Goal: Task Accomplishment & Management: Complete application form

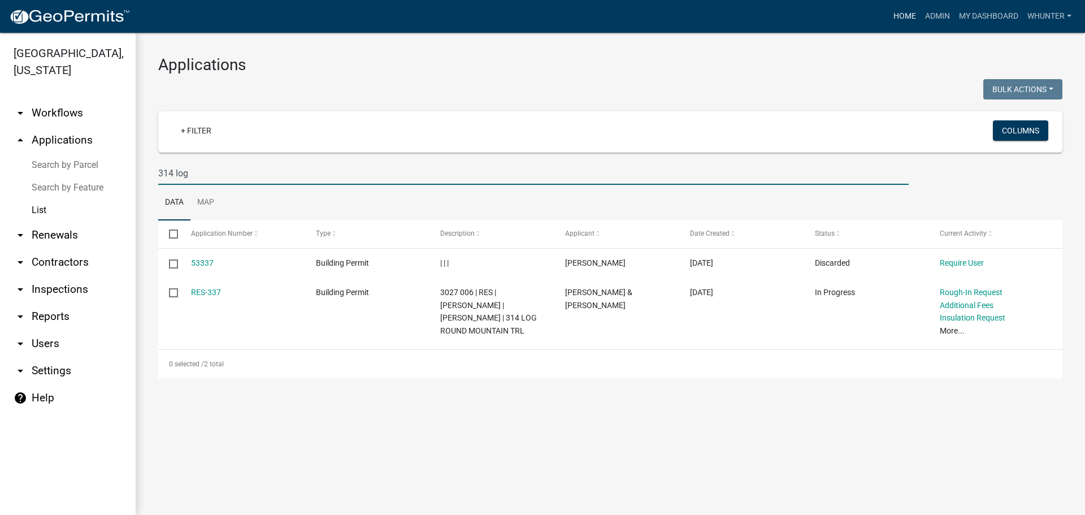
click at [910, 18] on link "Home" at bounding box center [905, 16] width 32 height 21
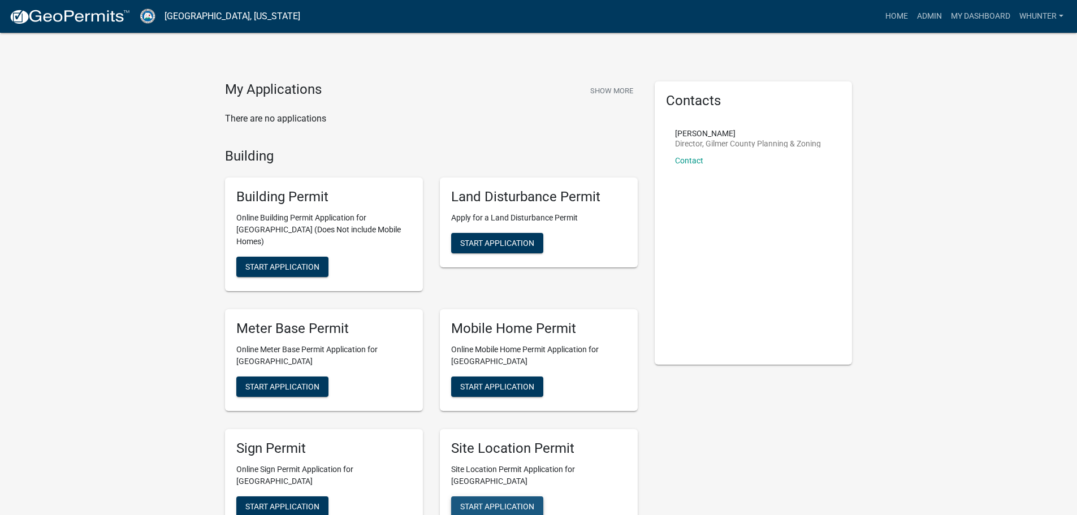
click at [506, 501] on span "Start Application" at bounding box center [497, 505] width 74 height 9
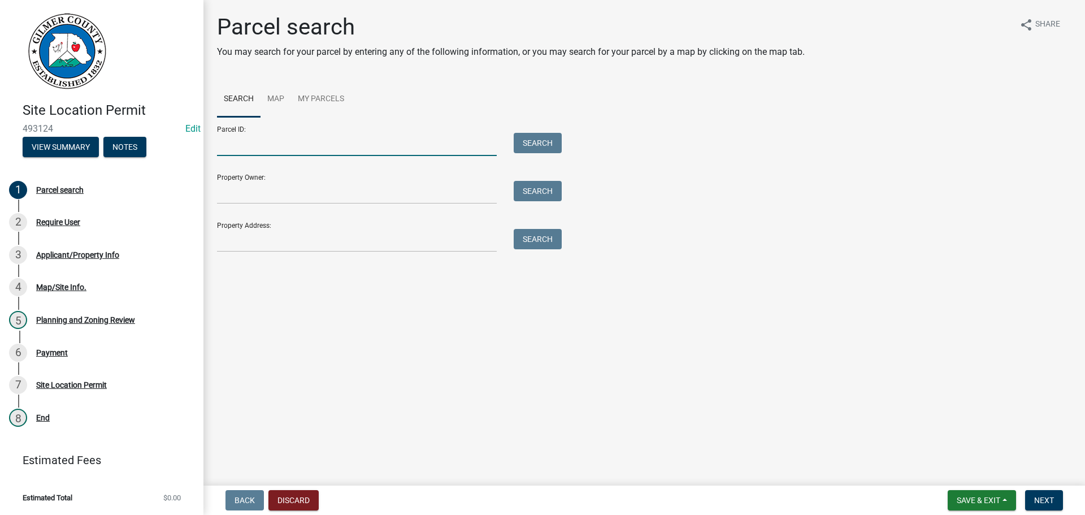
click at [275, 141] on input "Parcel ID:" at bounding box center [357, 144] width 280 height 23
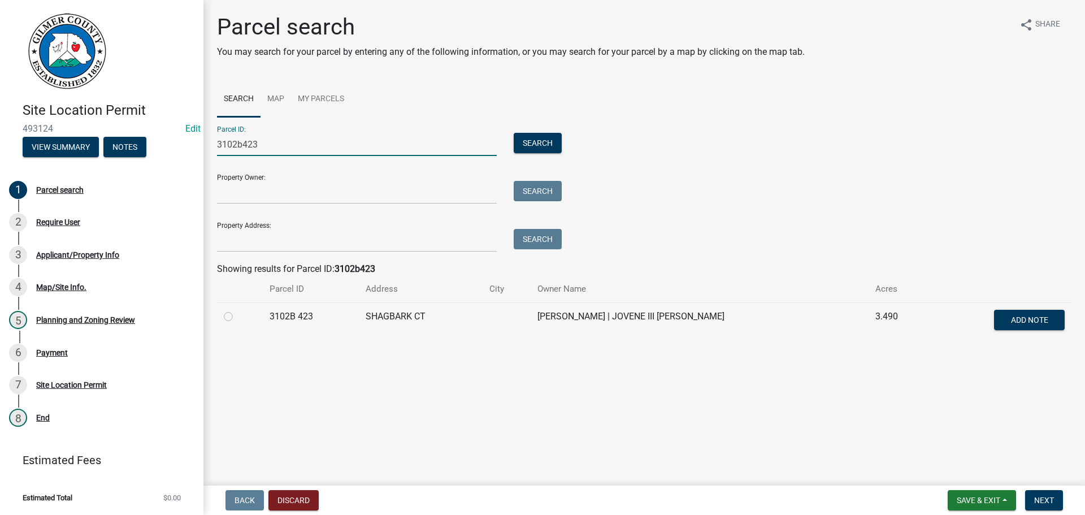
type input "3102b423"
click at [235, 319] on div at bounding box center [240, 317] width 32 height 14
click at [237, 310] on label at bounding box center [237, 310] width 0 height 0
click at [237, 317] on 423 "radio" at bounding box center [240, 313] width 7 height 7
radio 423 "true"
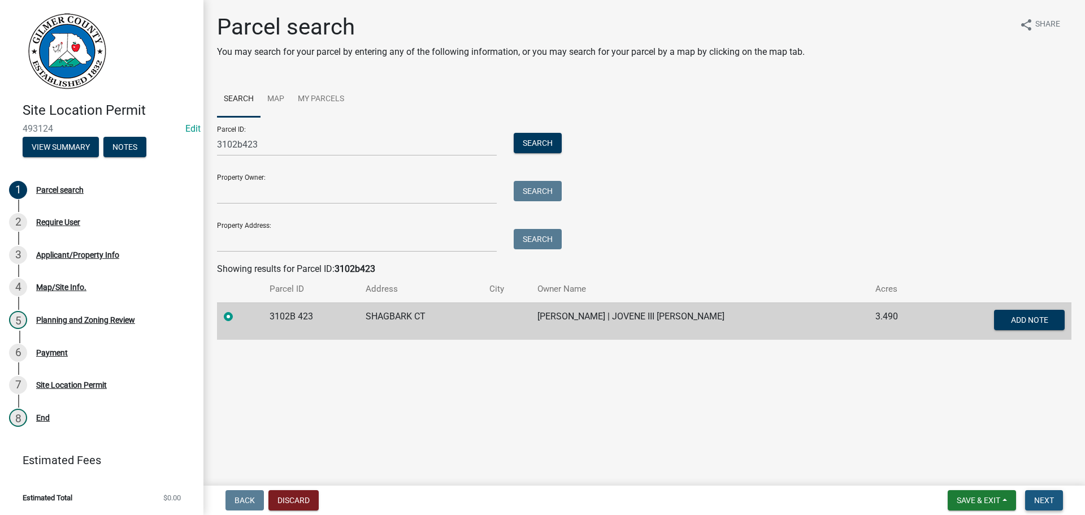
click at [1044, 496] on span "Next" at bounding box center [1044, 500] width 20 height 9
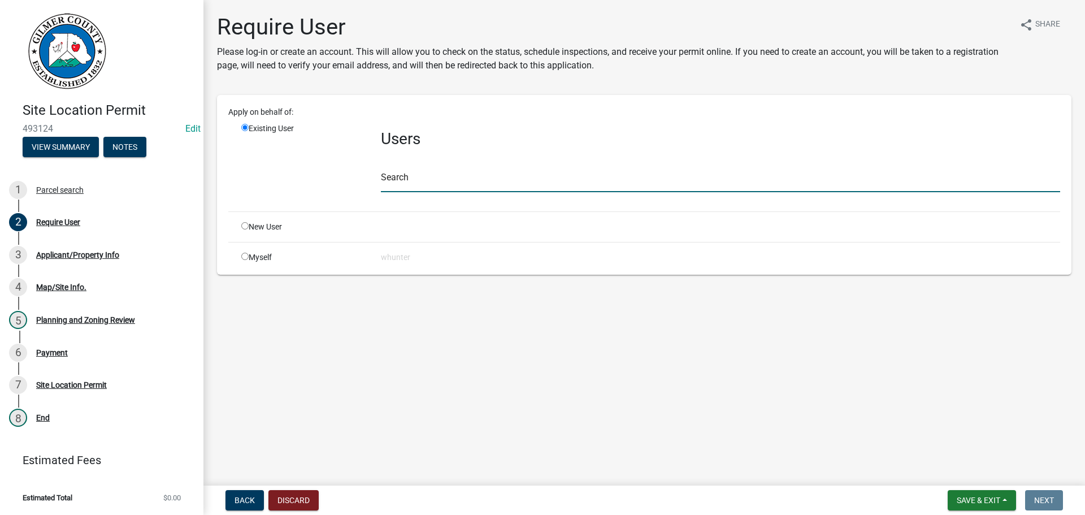
click at [618, 182] on input "text" at bounding box center [720, 180] width 679 height 23
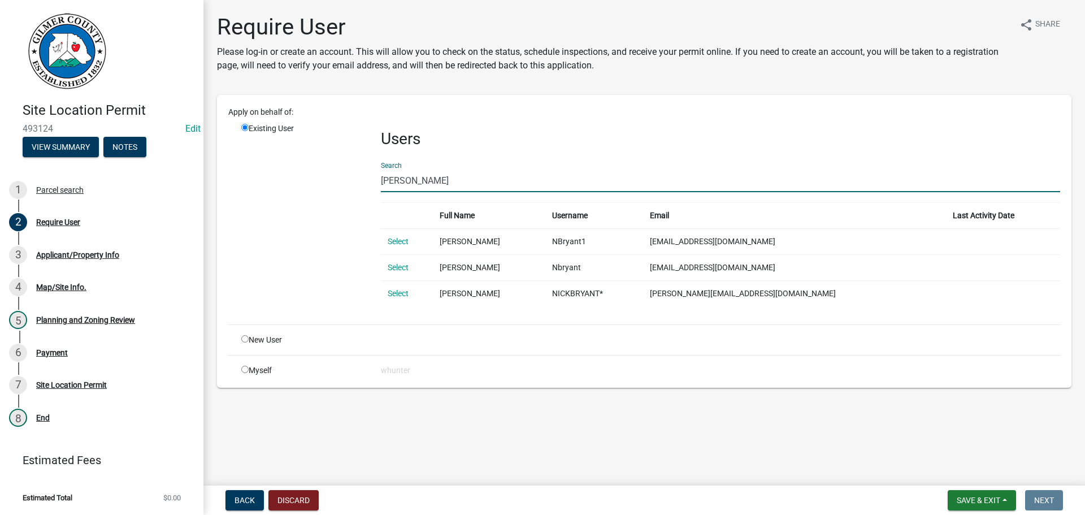
type input "[PERSON_NAME]"
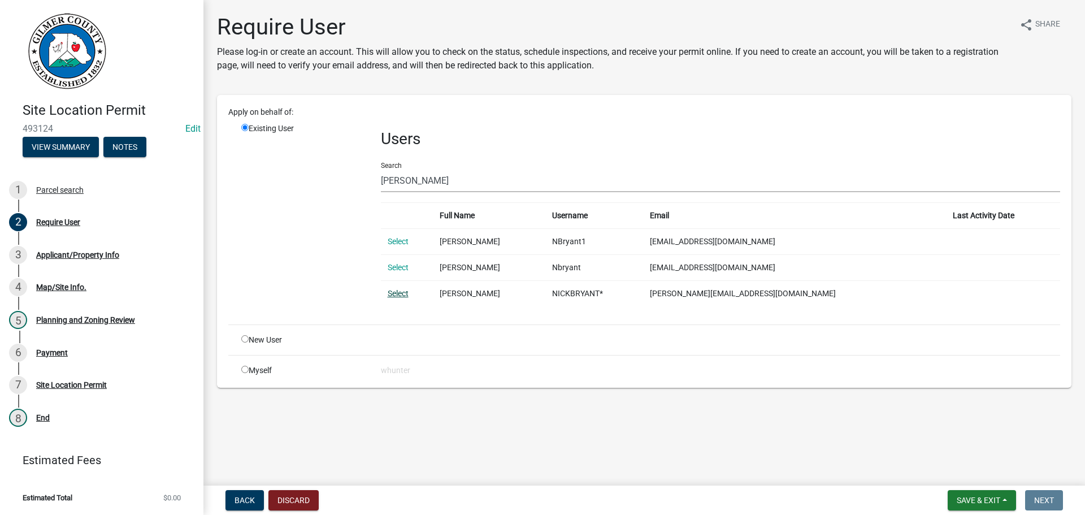
click at [404, 298] on td "Select" at bounding box center [407, 293] width 53 height 26
click at [392, 282] on td "Select" at bounding box center [407, 293] width 53 height 26
click at [396, 292] on link "Select" at bounding box center [398, 293] width 21 height 9
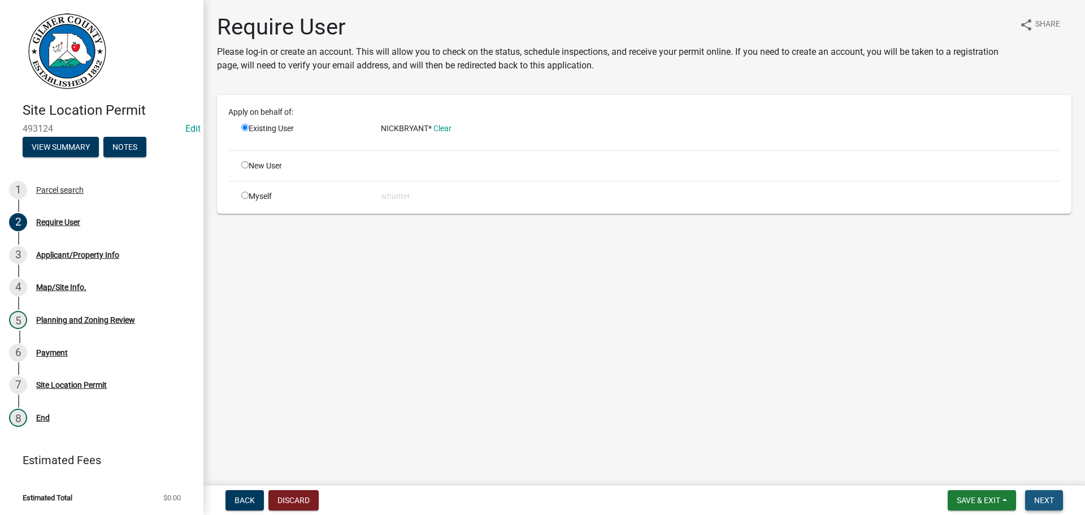
click at [1040, 496] on span "Next" at bounding box center [1044, 500] width 20 height 9
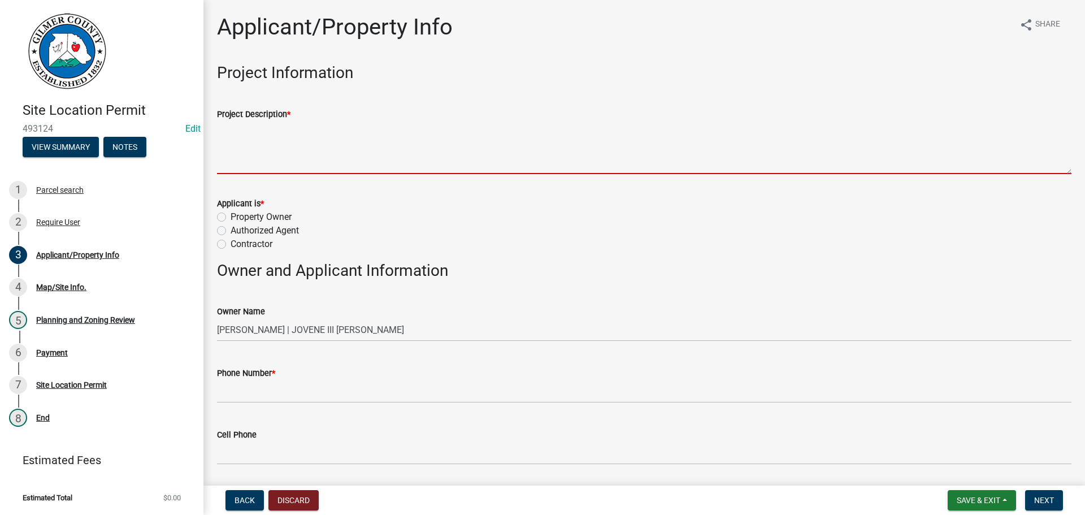
click at [309, 140] on textarea "Project Description *" at bounding box center [644, 147] width 855 height 53
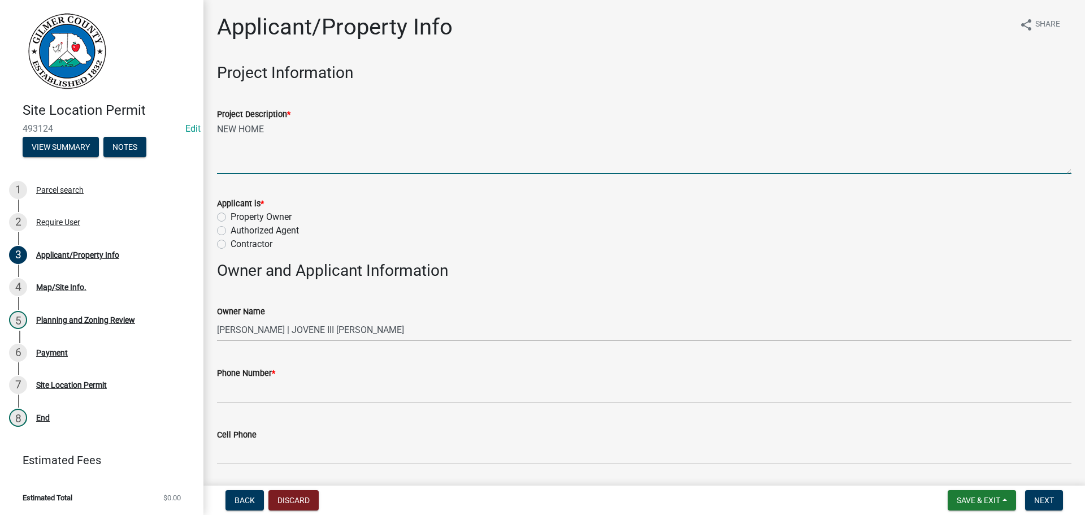
type textarea "NEW HOME"
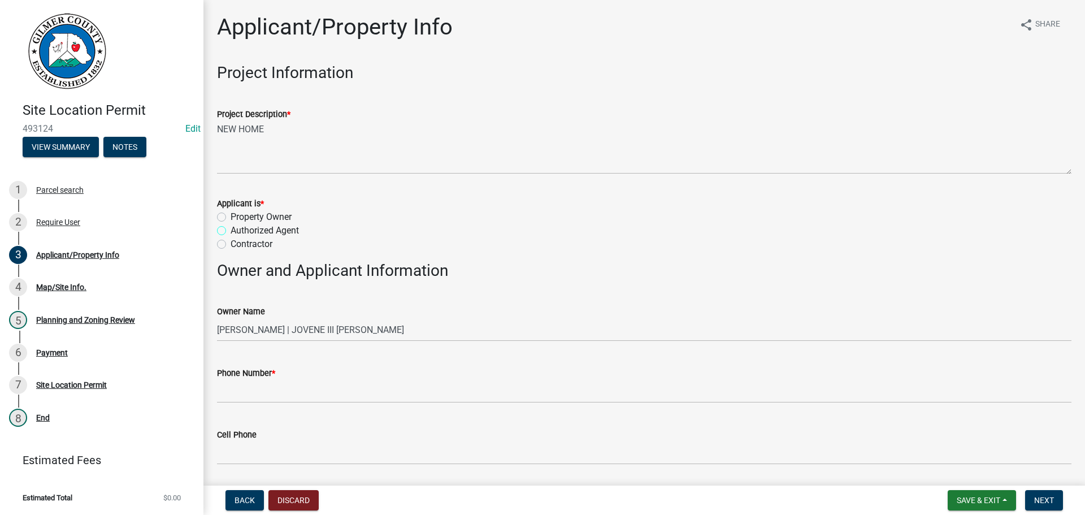
click at [231, 224] on input "Authorized Agent" at bounding box center [234, 227] width 7 height 7
radio input "true"
click at [231, 237] on input "Contractor" at bounding box center [234, 240] width 7 height 7
radio input "true"
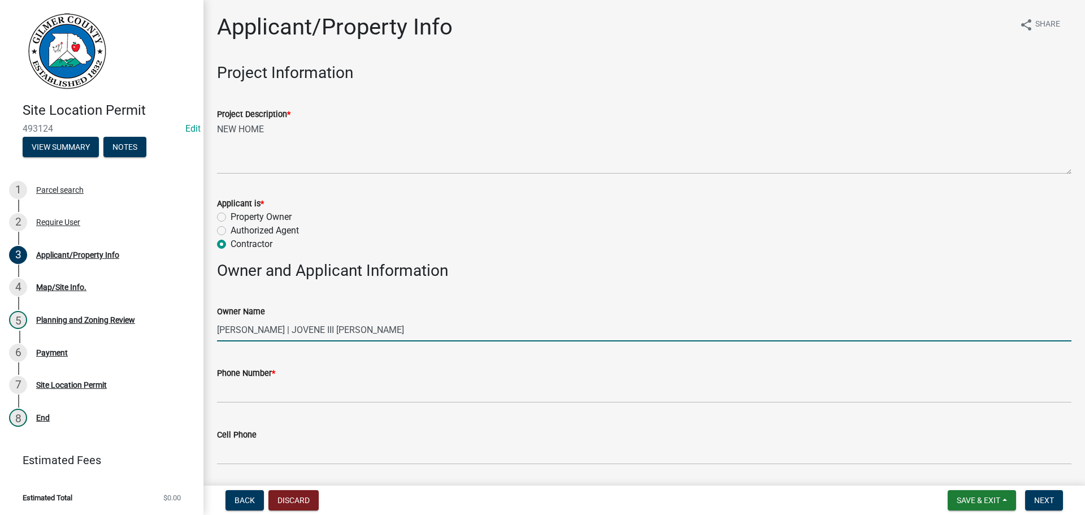
click at [263, 321] on input "[PERSON_NAME] | JOVENE III [PERSON_NAME]" at bounding box center [644, 329] width 855 height 23
type input "[PERSON_NAME] AND [PERSON_NAME]"
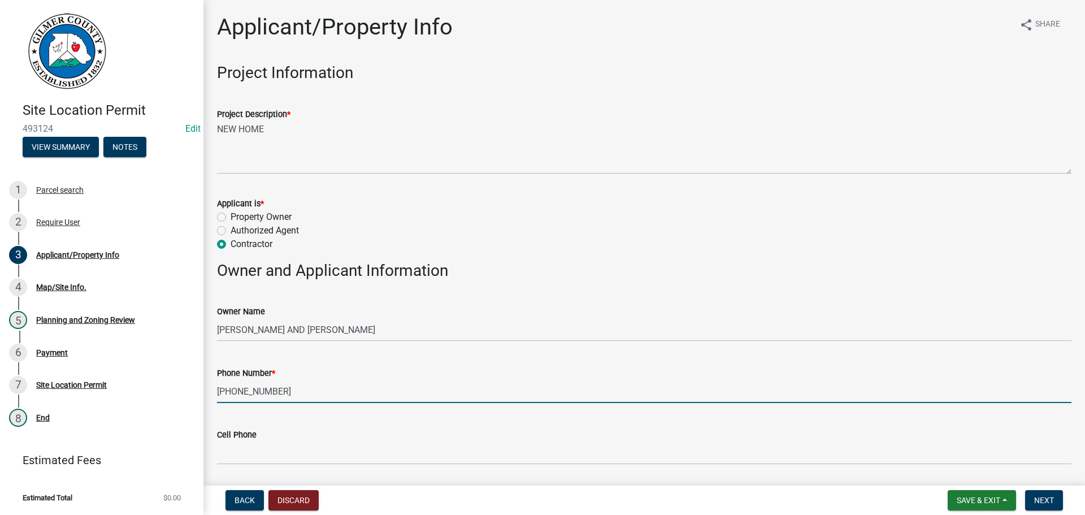
type input "[PHONE_NUMBER]"
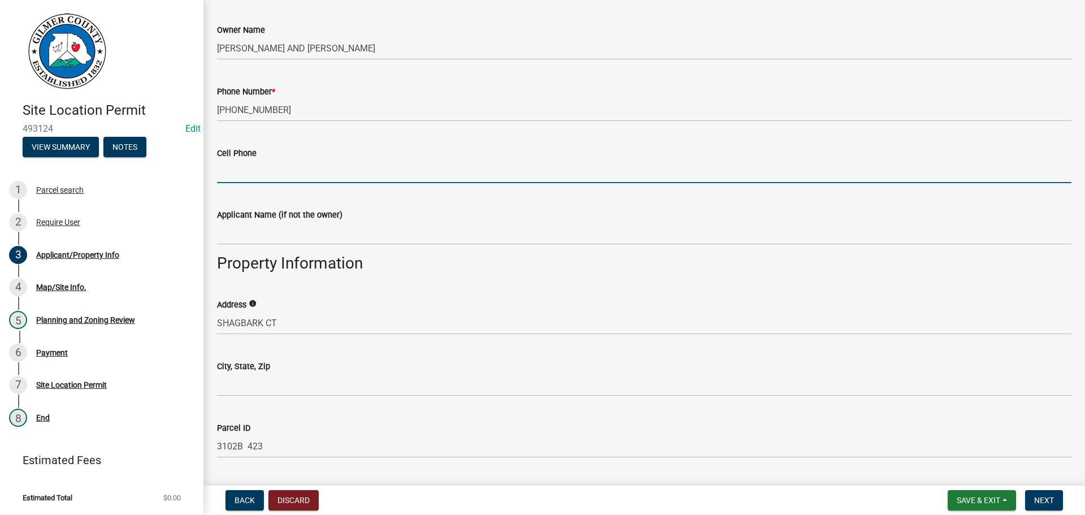
scroll to position [283, 0]
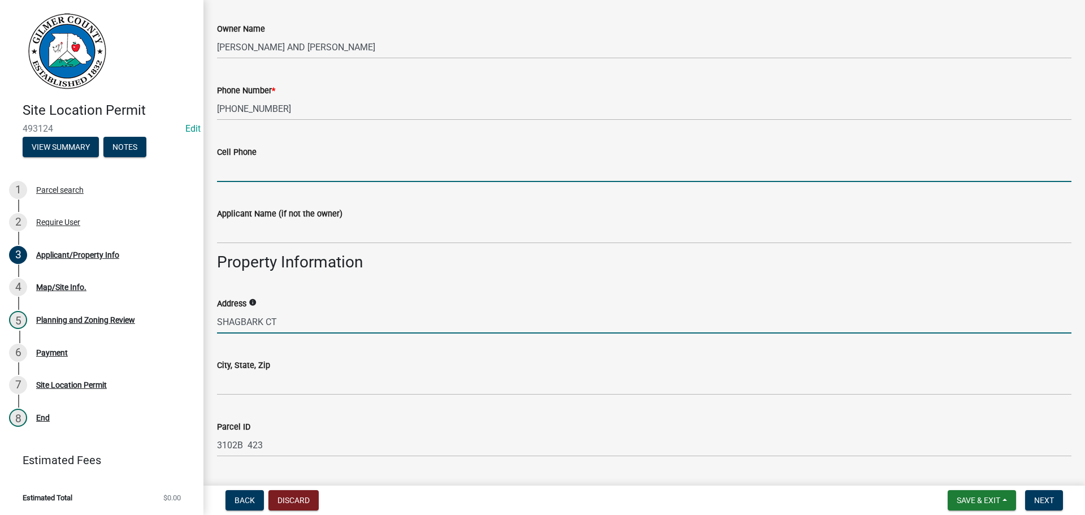
click at [220, 319] on input "SHAGBARK CT" at bounding box center [644, 321] width 855 height 23
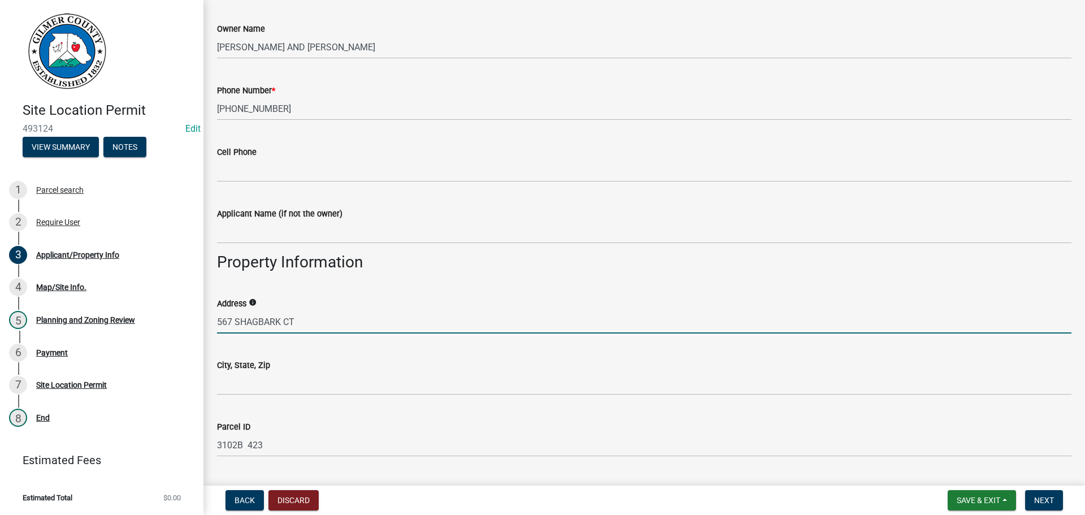
type input "567 SHAGBARK CT"
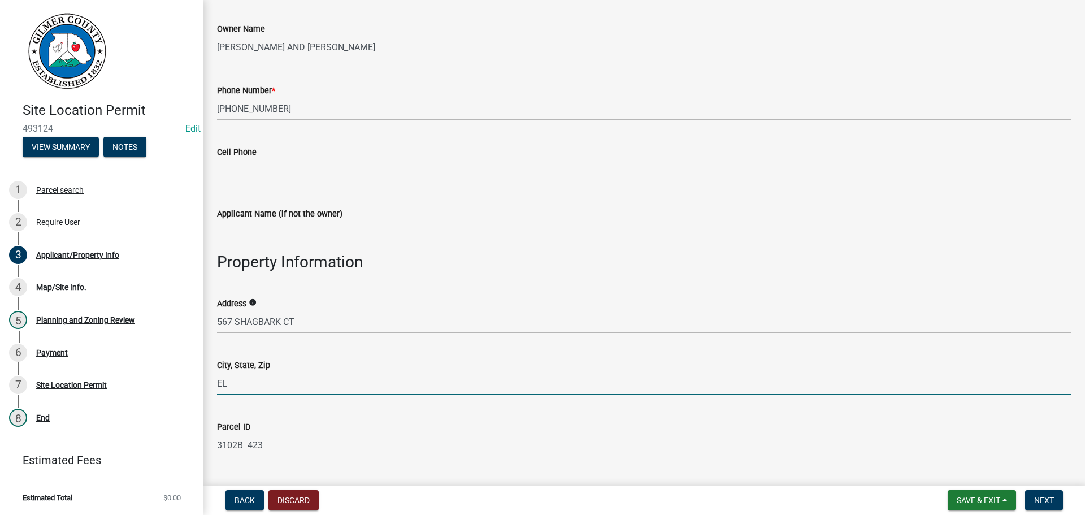
type input "E"
type input "TALKING ROCK, GA 30175"
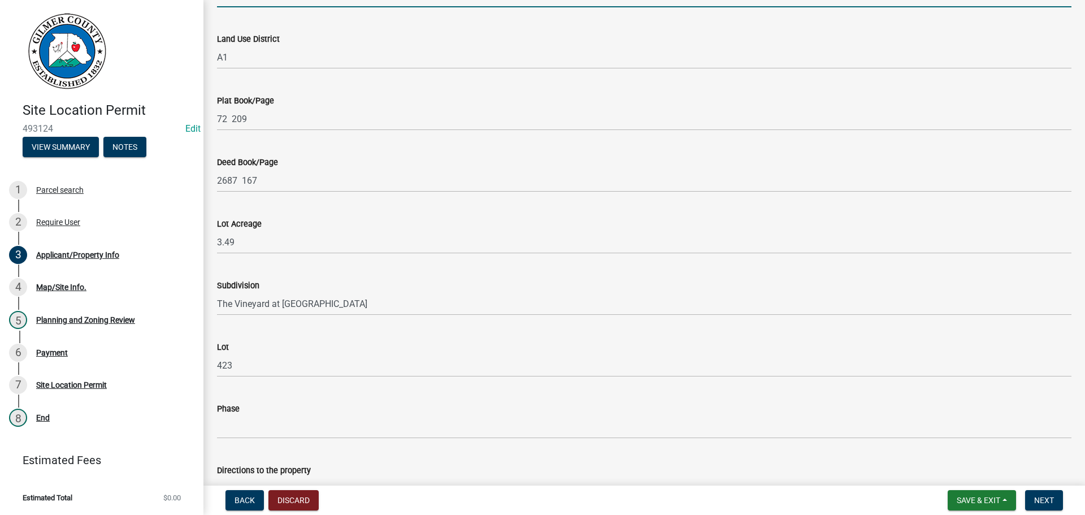
scroll to position [904, 0]
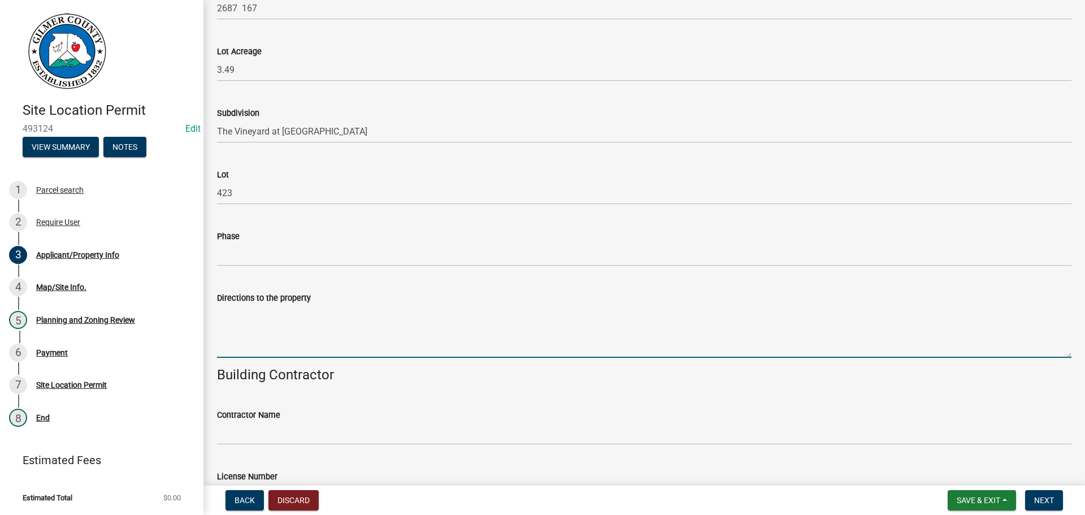
click at [288, 340] on textarea "Directions to the property" at bounding box center [644, 331] width 855 height 53
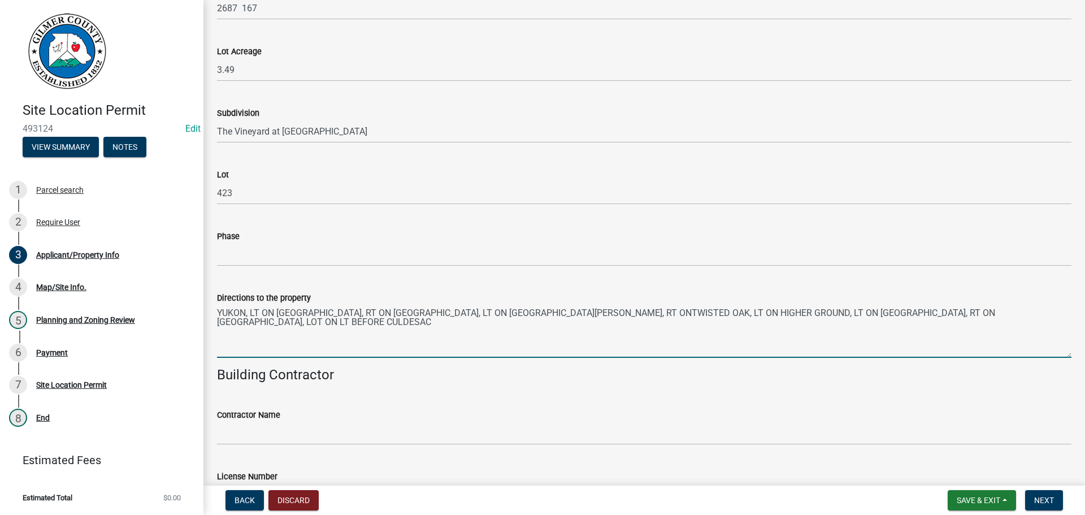
type textarea "YUKON, LT ON [GEOGRAPHIC_DATA], RT ON [GEOGRAPHIC_DATA], LT ON [GEOGRAPHIC_DATA…"
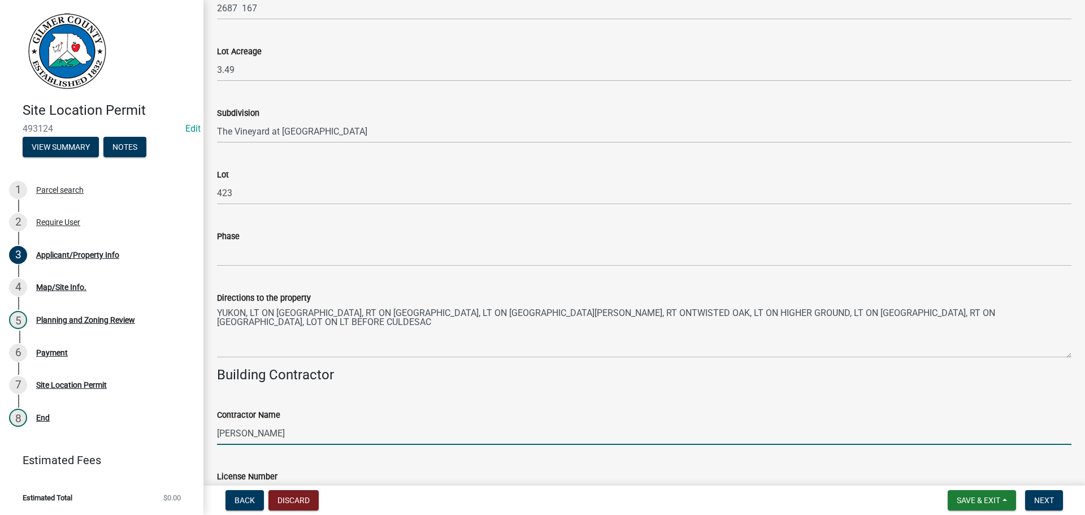
type input "[PERSON_NAME]"
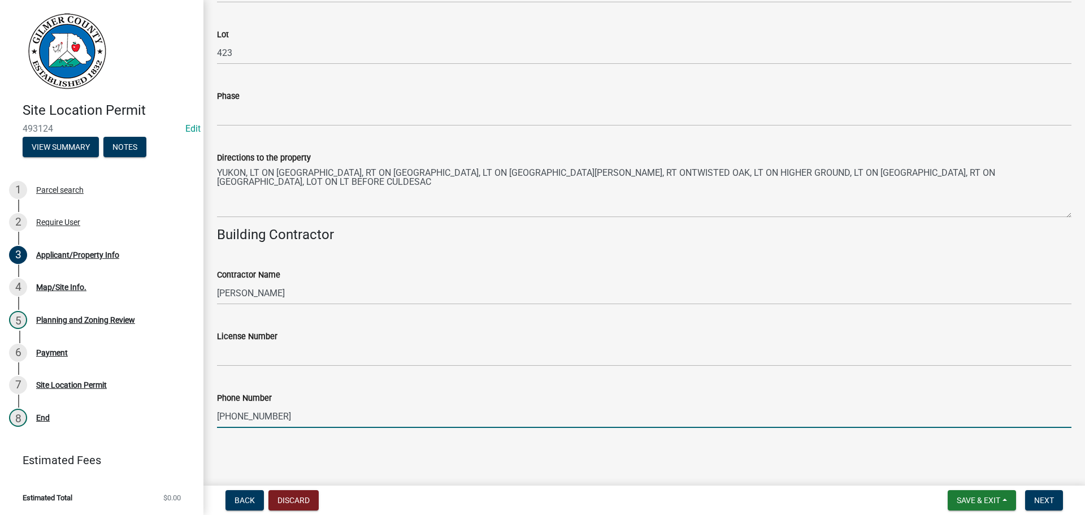
type input "[PHONE_NUMBER]"
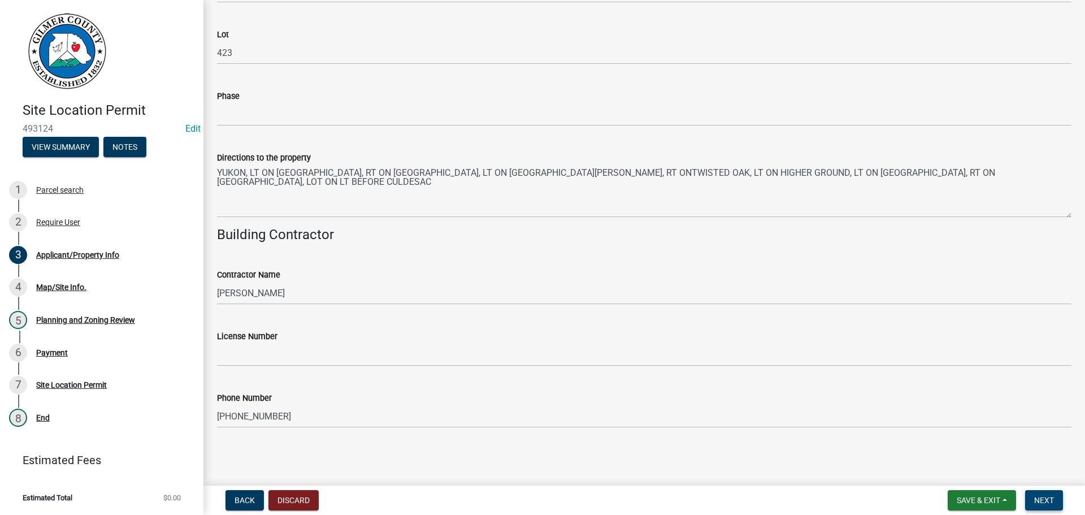
click at [1039, 497] on span "Next" at bounding box center [1044, 500] width 20 height 9
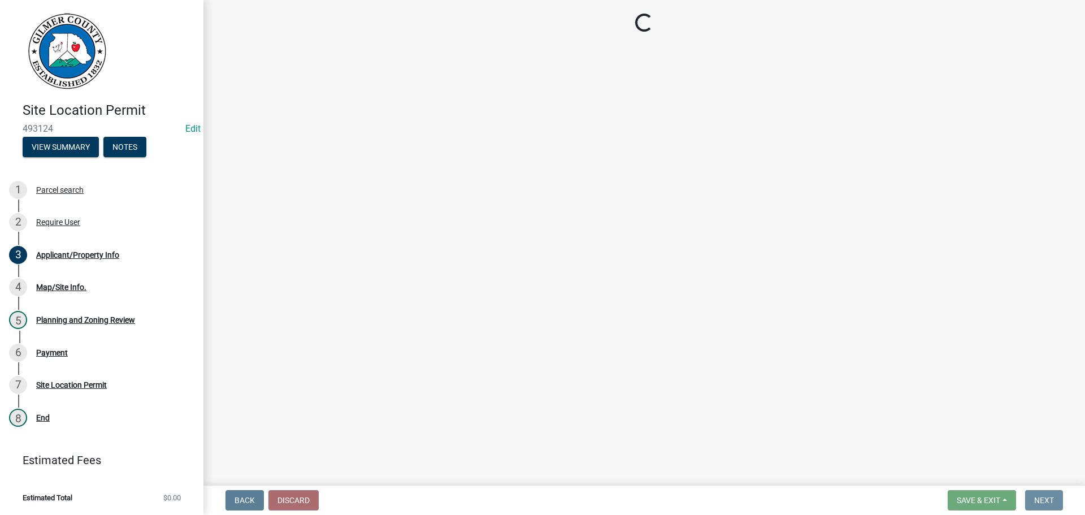
scroll to position [0, 0]
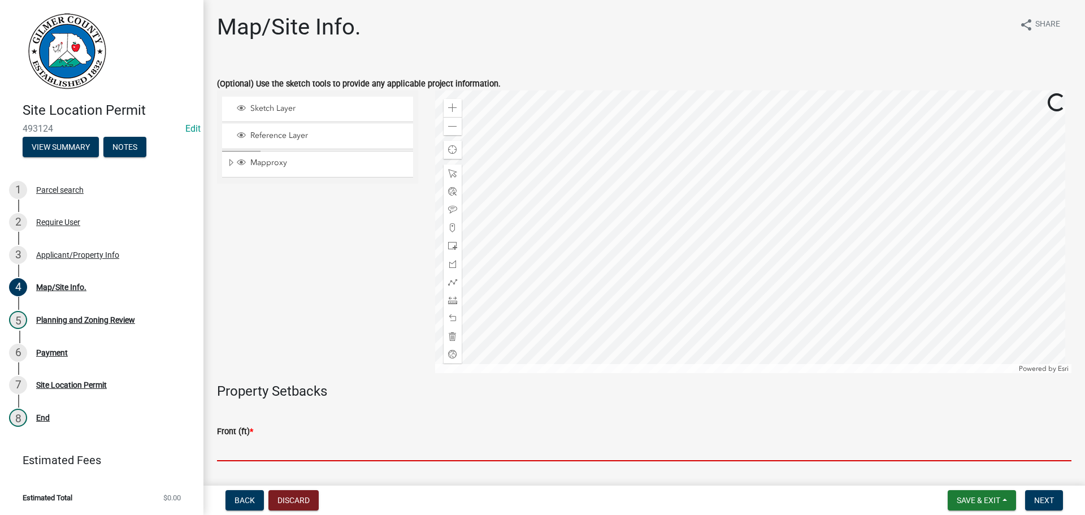
click at [287, 445] on input "text" at bounding box center [644, 449] width 855 height 23
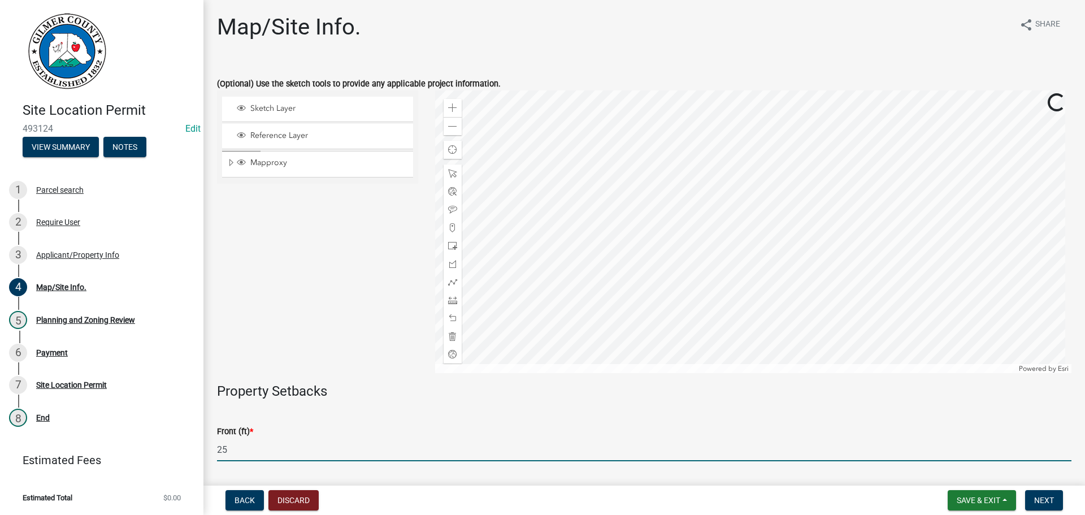
type input "25"
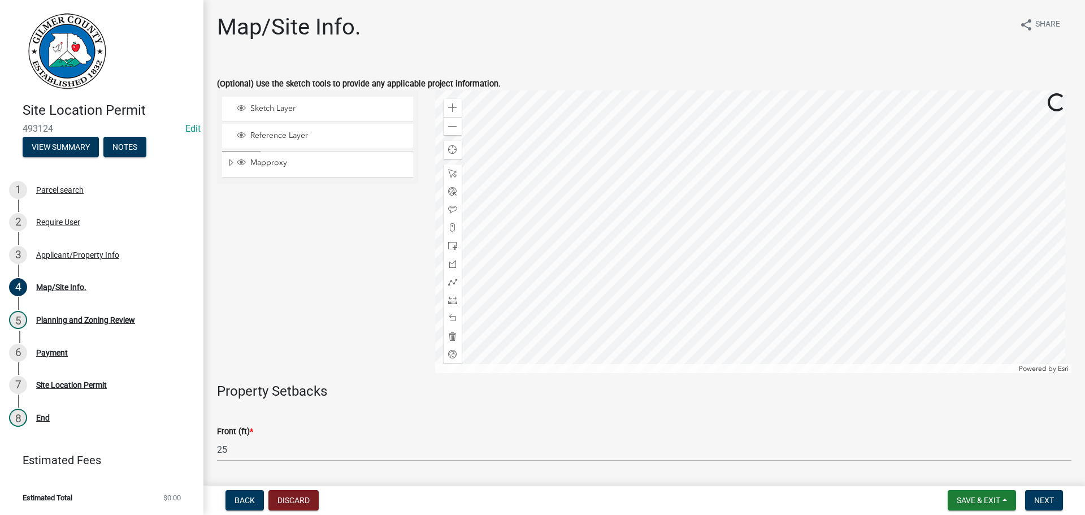
scroll to position [272, 0]
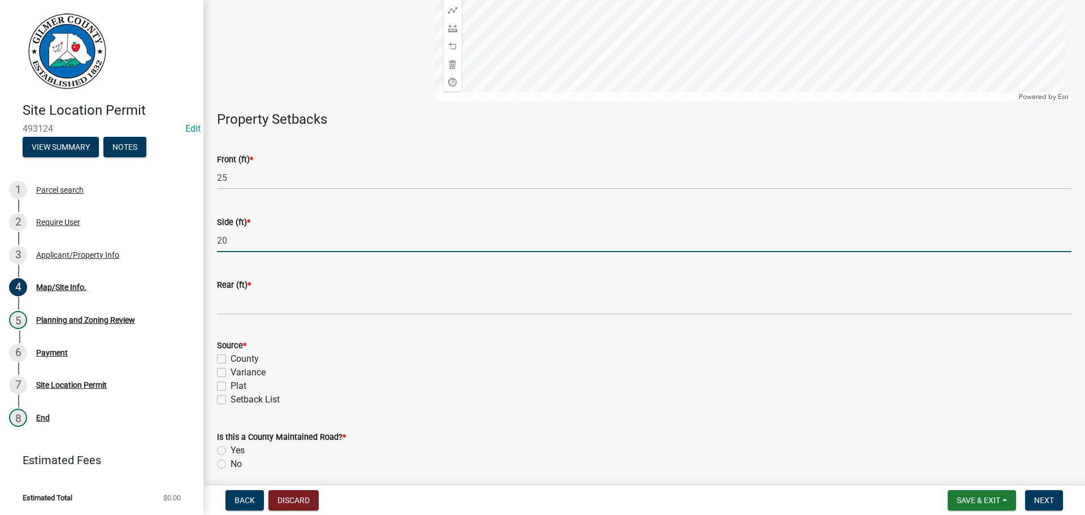
type input "20"
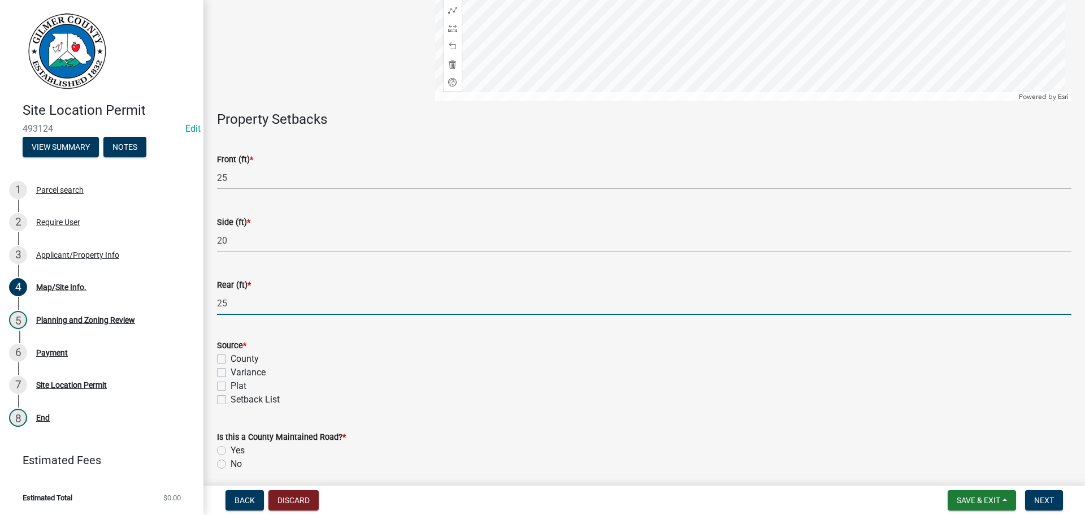
type input "2"
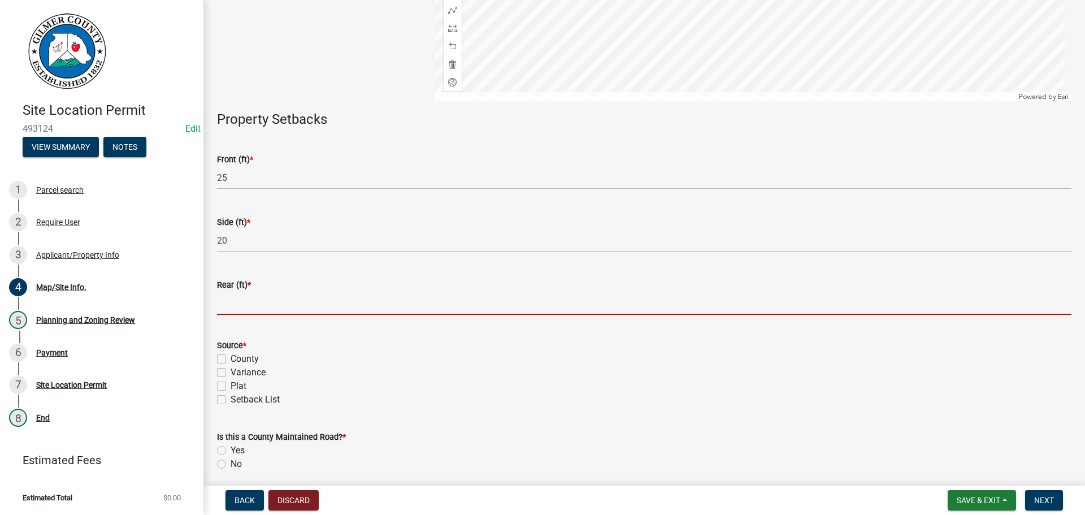
type input "1"
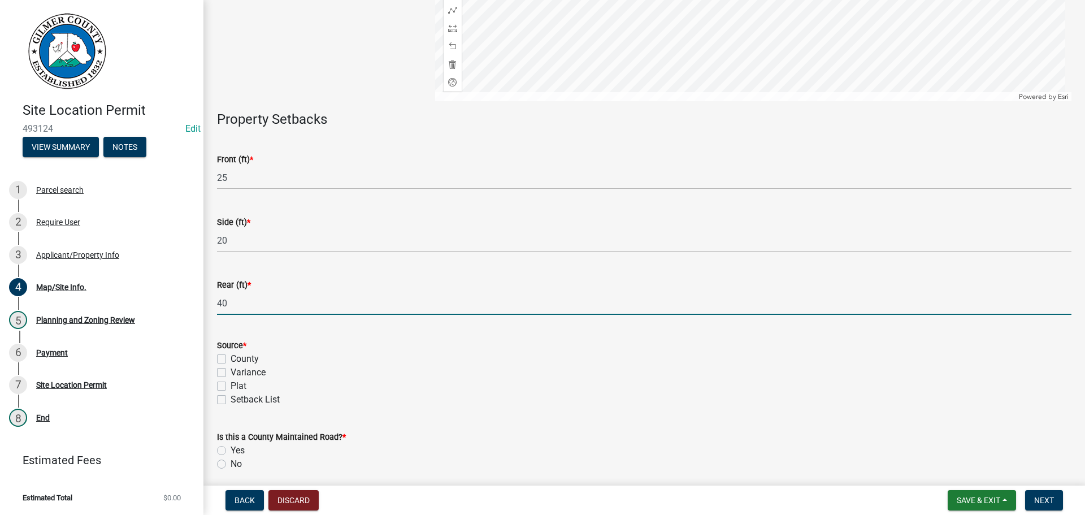
type input "40"
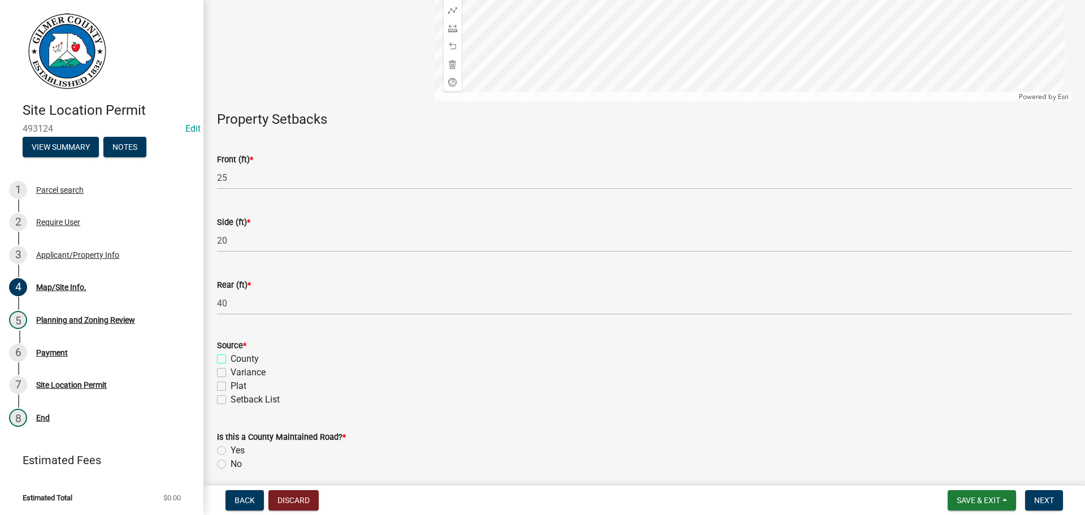
click at [231, 352] on input "County" at bounding box center [234, 355] width 7 height 7
checkbox input "true"
checkbox input "false"
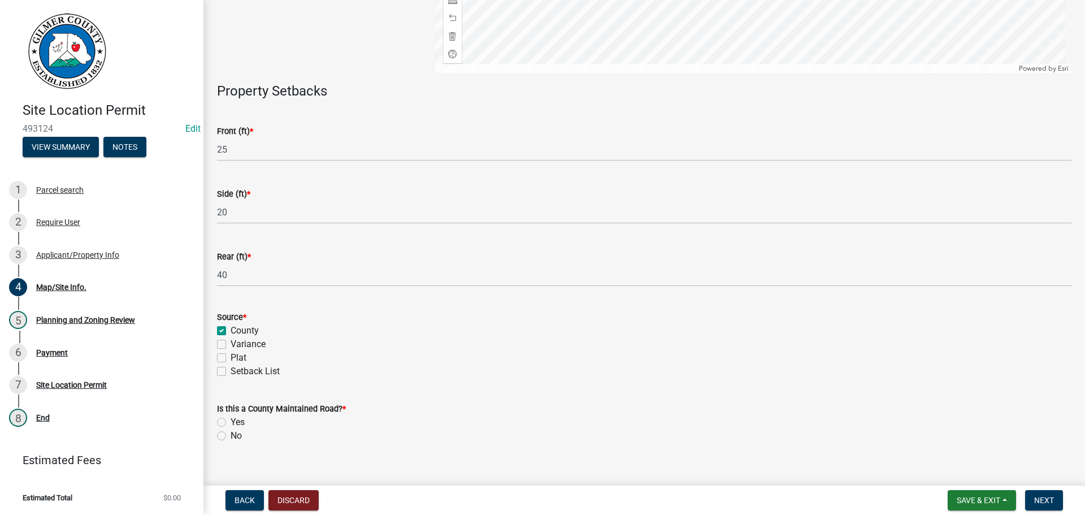
scroll to position [316, 0]
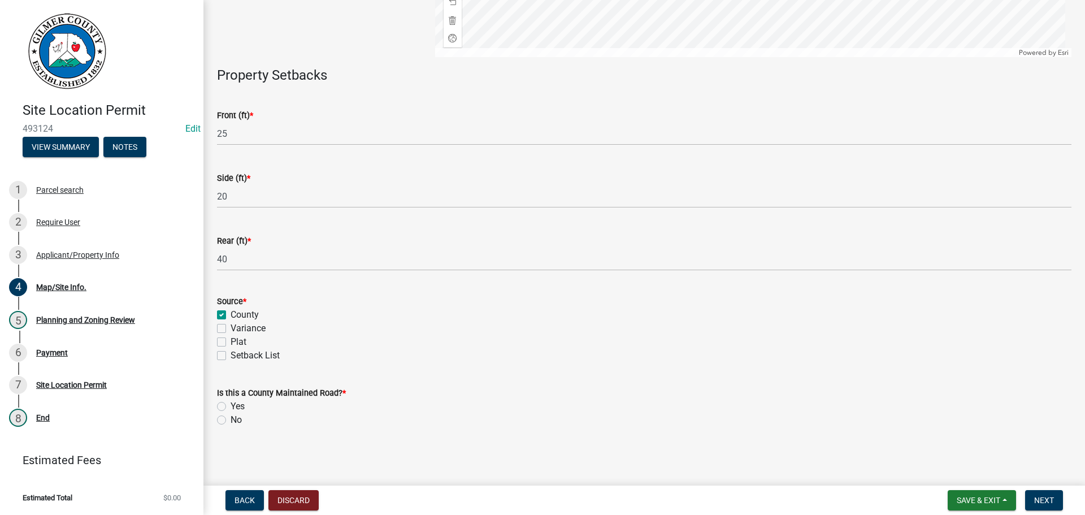
click at [216, 418] on div "Is this a County Maintained Road? * Yes No" at bounding box center [645, 400] width 872 height 54
click at [231, 419] on label "No" at bounding box center [236, 420] width 11 height 14
click at [231, 419] on input "No" at bounding box center [234, 416] width 7 height 7
radio input "true"
click at [1048, 497] on span "Next" at bounding box center [1044, 500] width 20 height 9
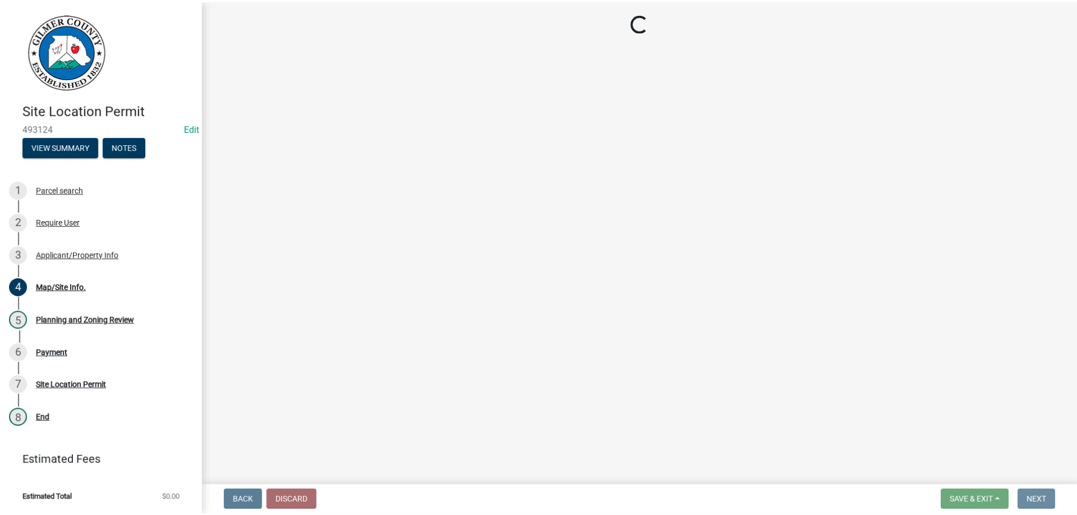
scroll to position [0, 0]
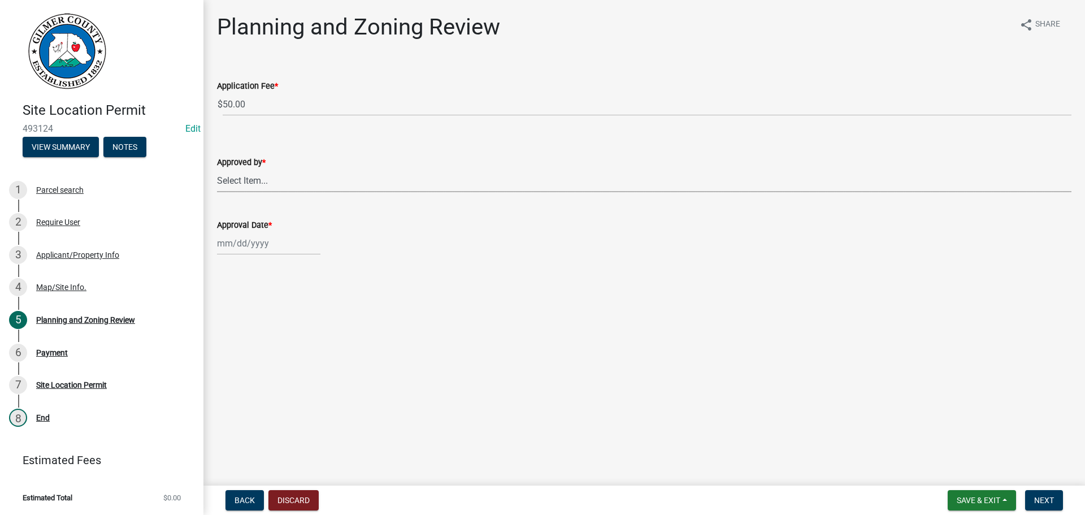
click at [272, 187] on select "Select Item... [PERSON_NAME] [PERSON_NAME] [PERSON_NAME] [PERSON_NAME] [PERSON_…" at bounding box center [644, 180] width 855 height 23
click at [217, 169] on select "Select Item... [PERSON_NAME] [PERSON_NAME] [PERSON_NAME] [PERSON_NAME] [PERSON_…" at bounding box center [644, 180] width 855 height 23
select select "5ce200eb-feb1-496b-8127-7891293955f5"
select select "10"
select select "2025"
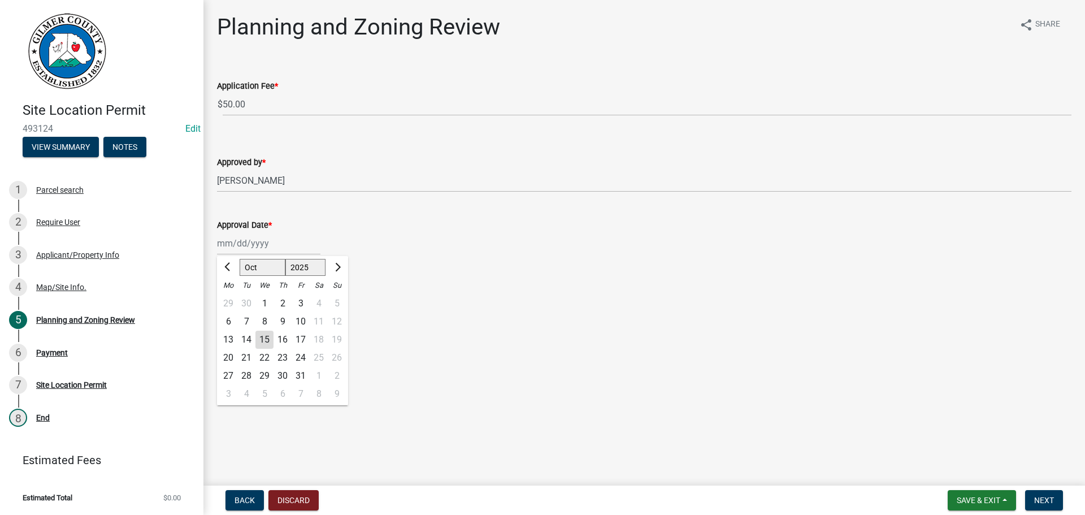
click at [249, 243] on div "[PERSON_NAME] Feb Mar Apr [PERSON_NAME][DATE] Oct Nov [DATE] 1526 1527 1528 152…" at bounding box center [268, 243] width 103 height 23
click at [266, 335] on div "15" at bounding box center [265, 340] width 18 height 18
type input "[DATE]"
click at [1037, 495] on button "Next" at bounding box center [1044, 500] width 38 height 20
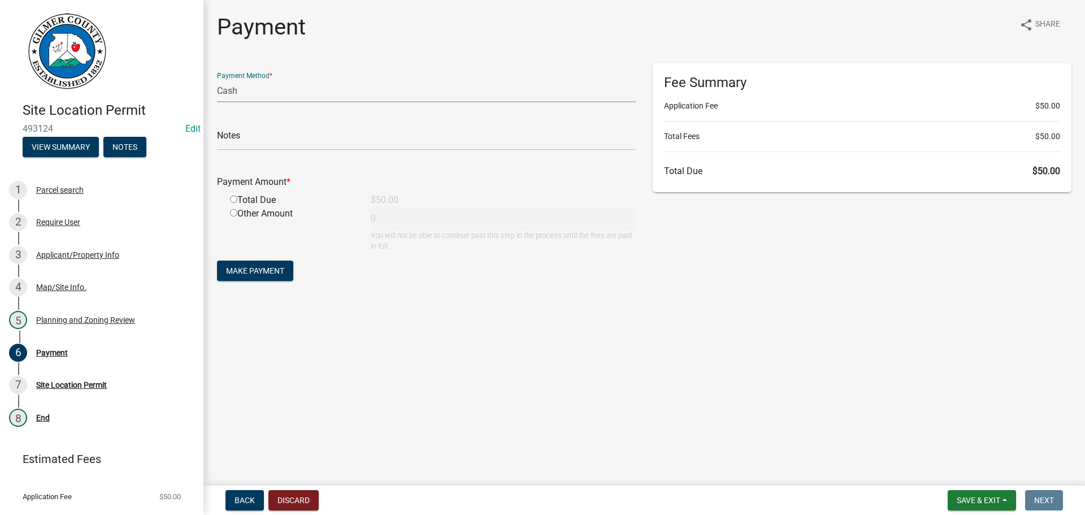
click at [265, 94] on select "Credit Card POS Check Cash" at bounding box center [426, 90] width 419 height 23
select select "1: 0"
click at [217, 79] on select "Credit Card POS Check Cash" at bounding box center [426, 90] width 419 height 23
click at [254, 133] on input "text" at bounding box center [426, 138] width 419 height 23
type input "3102"
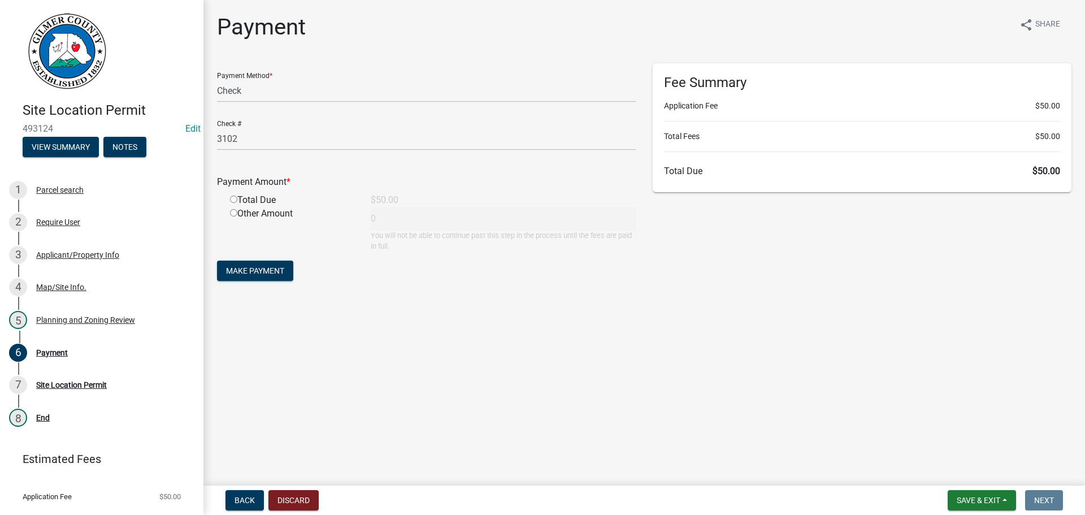
click at [230, 196] on input "radio" at bounding box center [233, 199] width 7 height 7
radio input "true"
type input "50"
click at [250, 264] on button "Make Payment" at bounding box center [255, 271] width 76 height 20
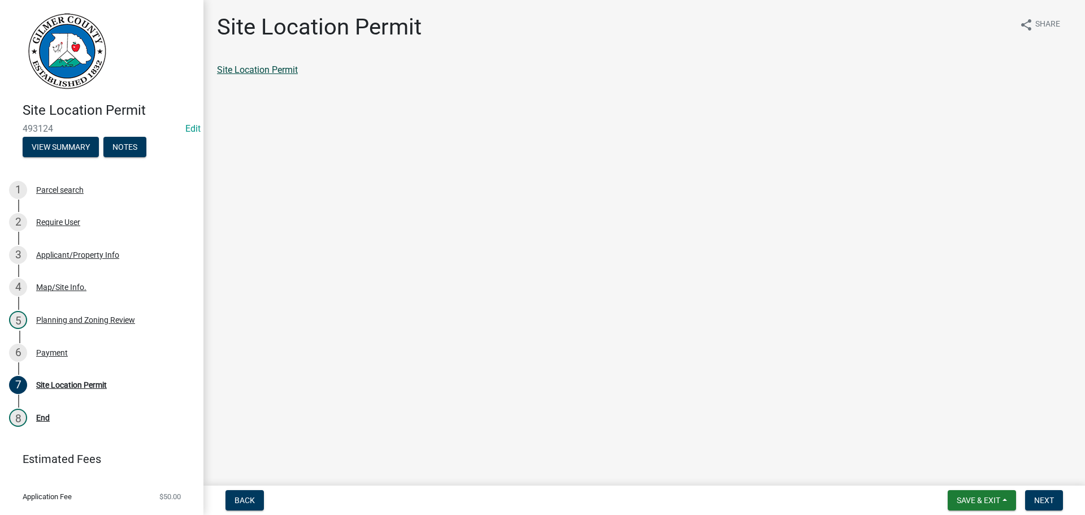
click at [282, 74] on link "Site Location Permit" at bounding box center [257, 69] width 81 height 11
click at [1044, 499] on span "Next" at bounding box center [1044, 500] width 20 height 9
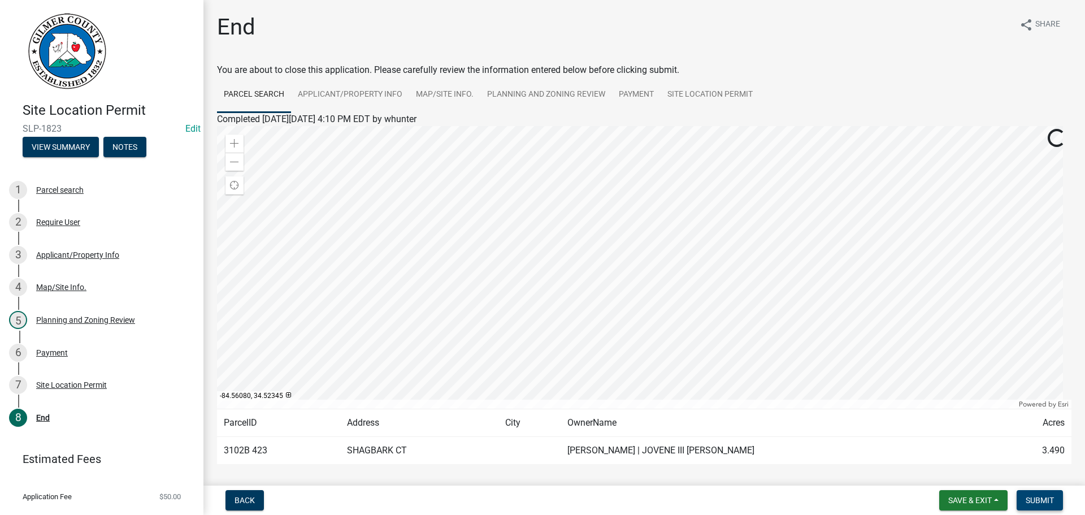
click at [1036, 508] on button "Submit" at bounding box center [1040, 500] width 46 height 20
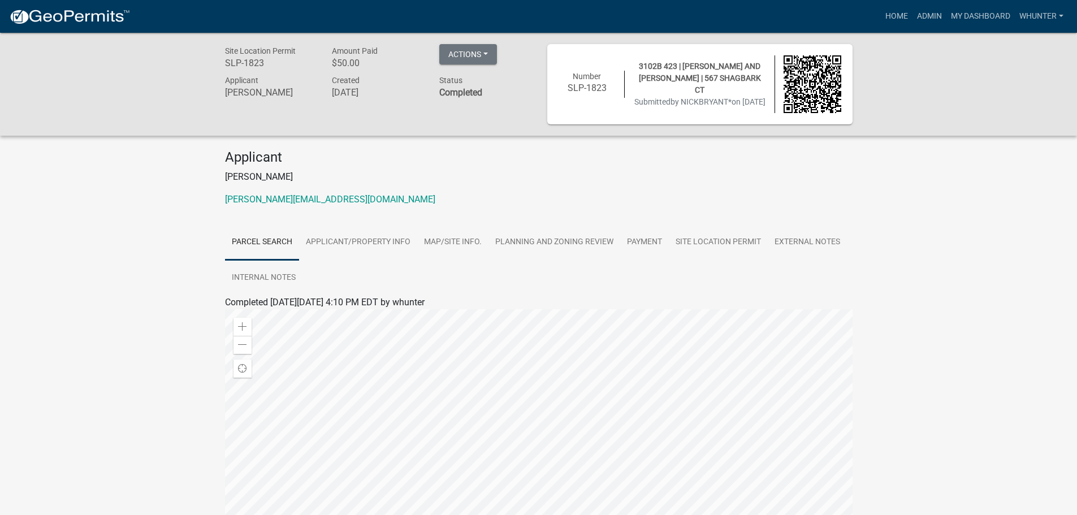
click at [507, 60] on div "Actions View receipt Printer Friendly Edit Application Number" at bounding box center [484, 58] width 107 height 29
click at [460, 48] on button "Actions" at bounding box center [468, 54] width 58 height 20
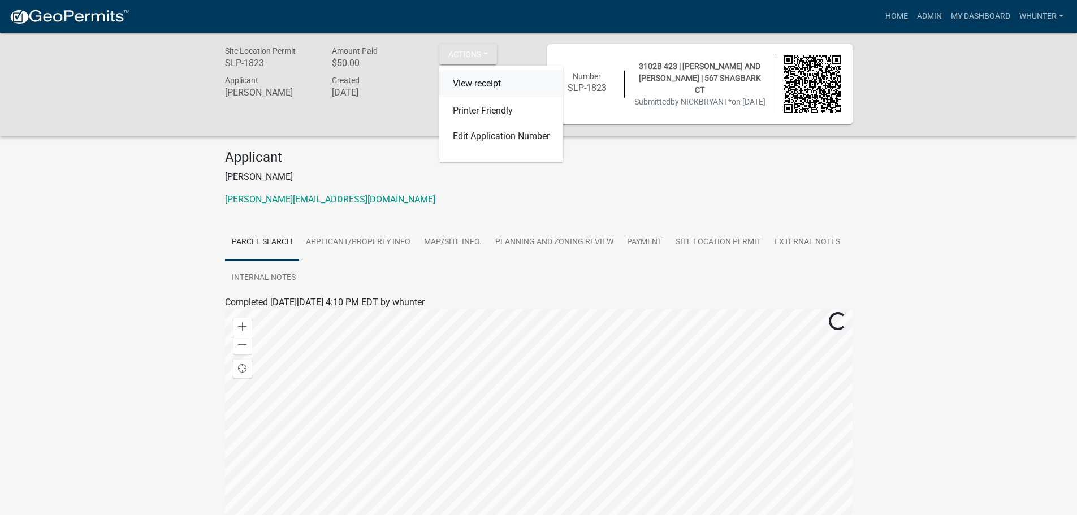
click at [496, 89] on link "View receipt" at bounding box center [501, 83] width 124 height 27
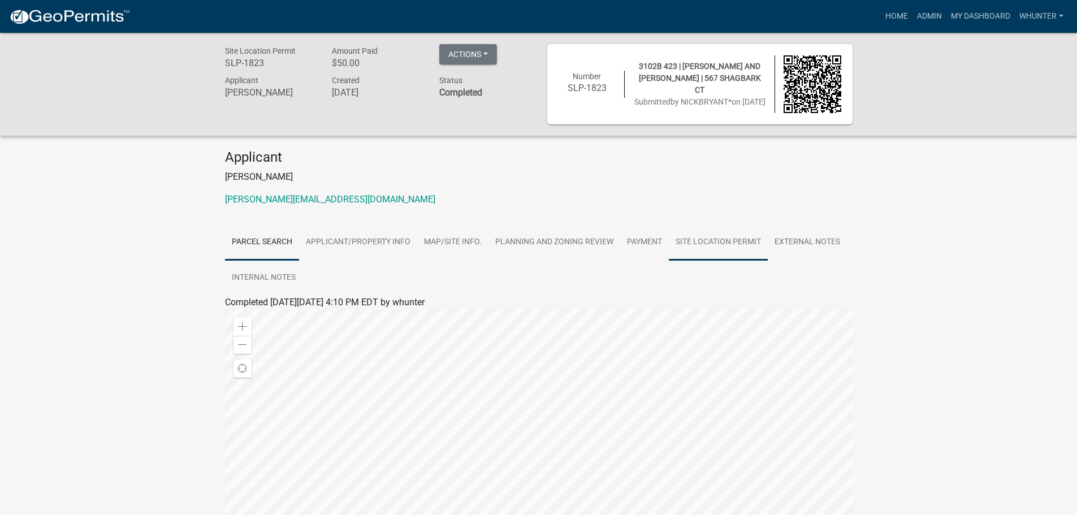
click at [690, 243] on link "Site Location Permit" at bounding box center [718, 242] width 99 height 36
click at [274, 316] on link "Site Location Permit" at bounding box center [265, 315] width 81 height 11
click at [917, 18] on link "Admin" at bounding box center [929, 16] width 34 height 21
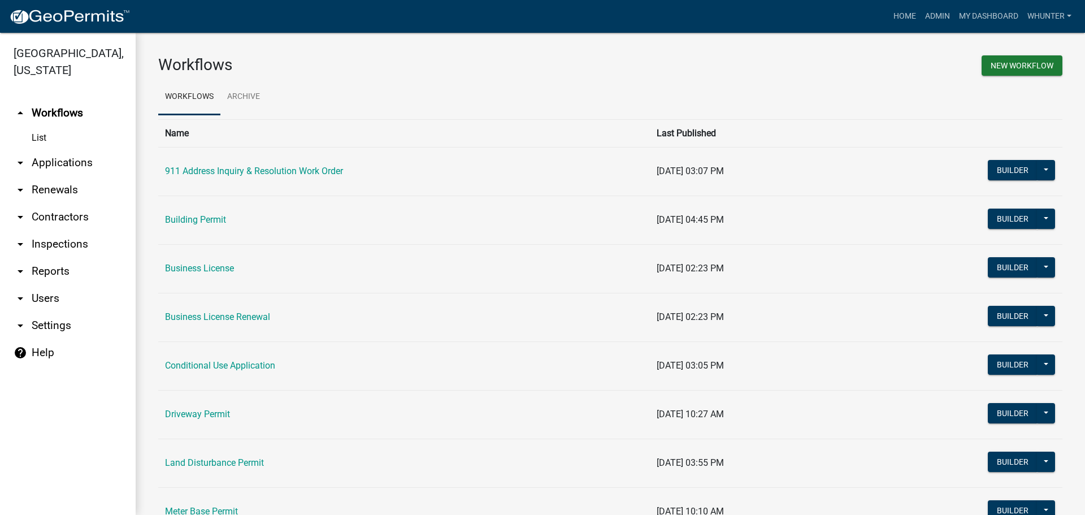
click at [90, 159] on link "arrow_drop_down Applications" at bounding box center [68, 162] width 136 height 27
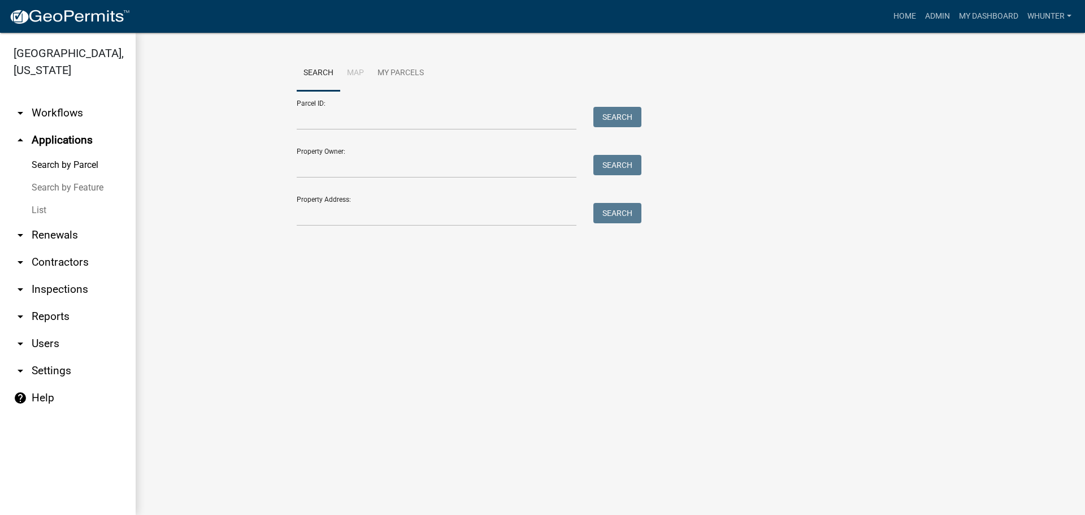
click at [84, 207] on link "List" at bounding box center [68, 210] width 136 height 23
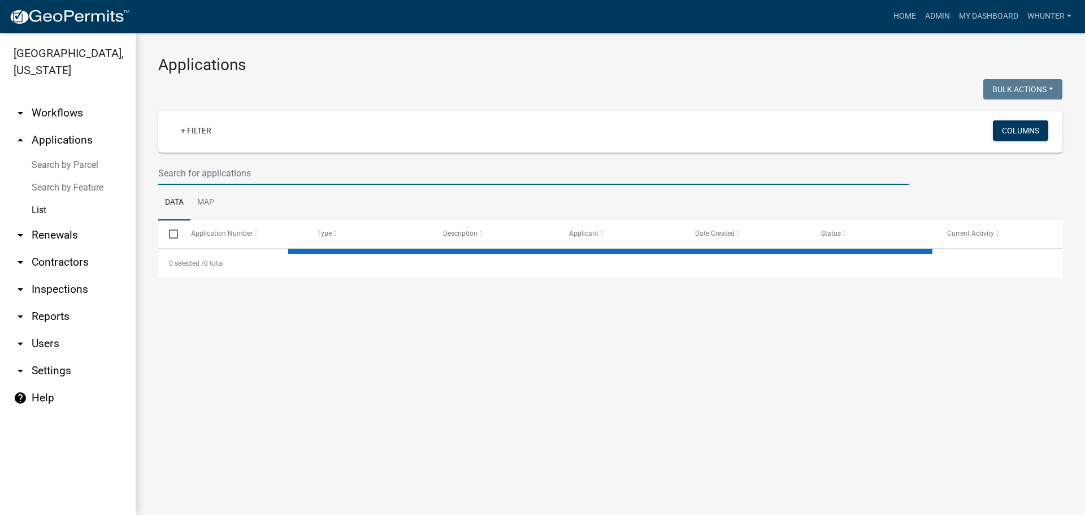
click at [236, 164] on input "text" at bounding box center [533, 173] width 751 height 23
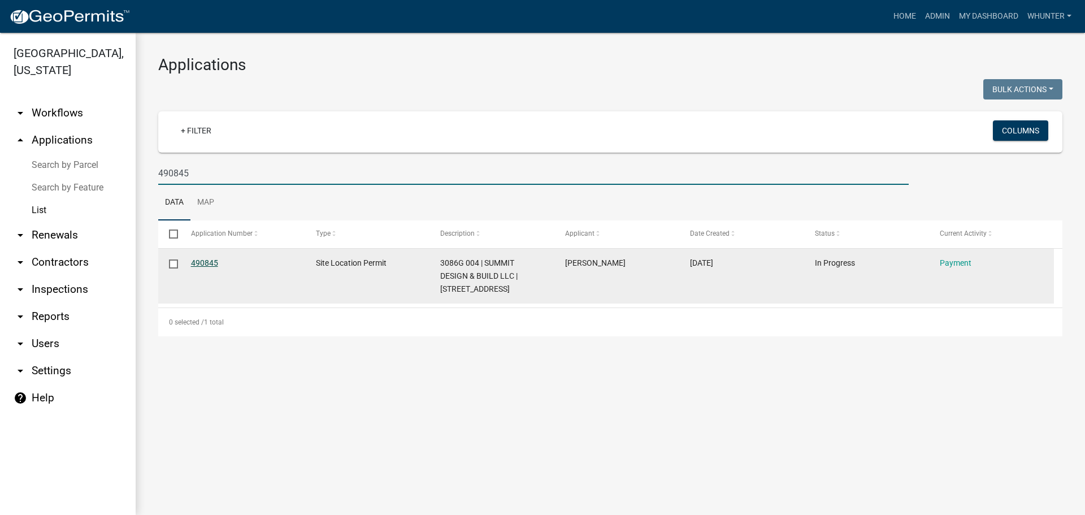
type input "490845"
click at [207, 265] on link "490845" at bounding box center [204, 262] width 27 height 9
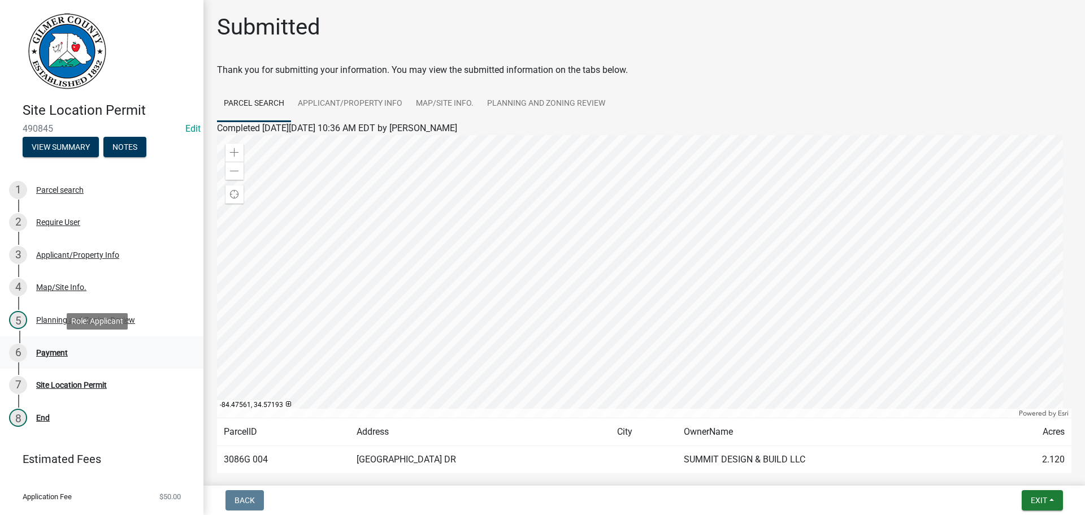
click at [112, 358] on div "6 Payment" at bounding box center [97, 353] width 176 height 18
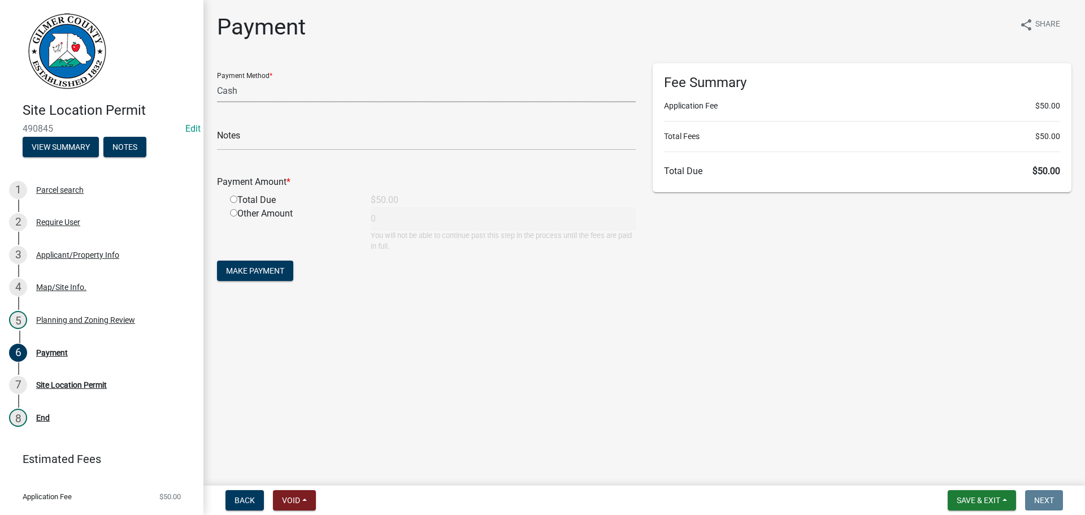
click at [282, 88] on select "Credit Card POS Check Cash" at bounding box center [426, 90] width 419 height 23
select select "1: 0"
click at [217, 79] on select "Credit Card POS Check Cash" at bounding box center [426, 90] width 419 height 23
click at [289, 131] on input "text" at bounding box center [426, 138] width 419 height 23
type input "26602"
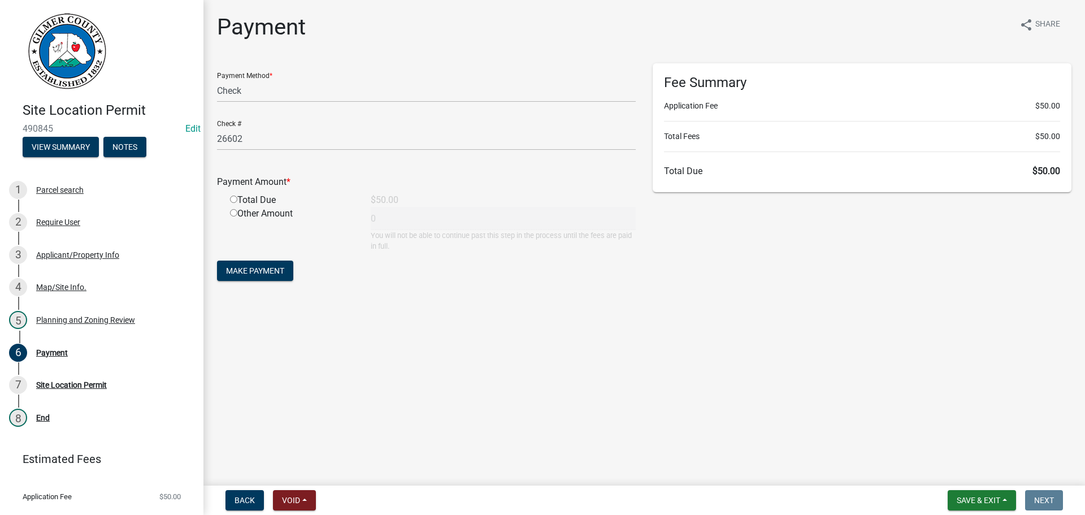
click at [230, 196] on input "radio" at bounding box center [233, 199] width 7 height 7
radio input "true"
type input "50"
click at [261, 270] on span "Make Payment" at bounding box center [255, 270] width 58 height 9
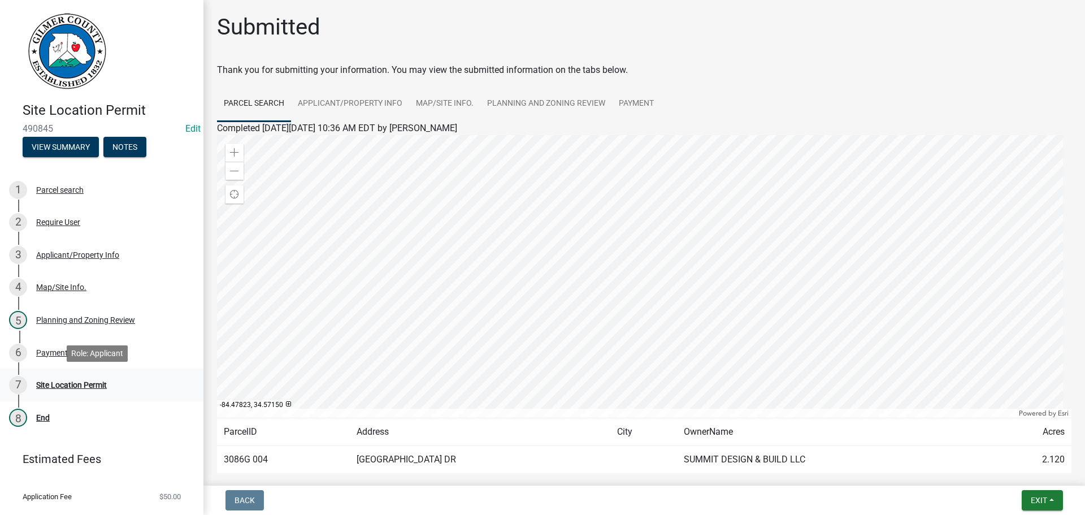
drag, startPoint x: 107, startPoint y: 376, endPoint x: 112, endPoint y: 381, distance: 7.6
click at [107, 378] on div "7 Site Location Permit" at bounding box center [97, 385] width 176 height 18
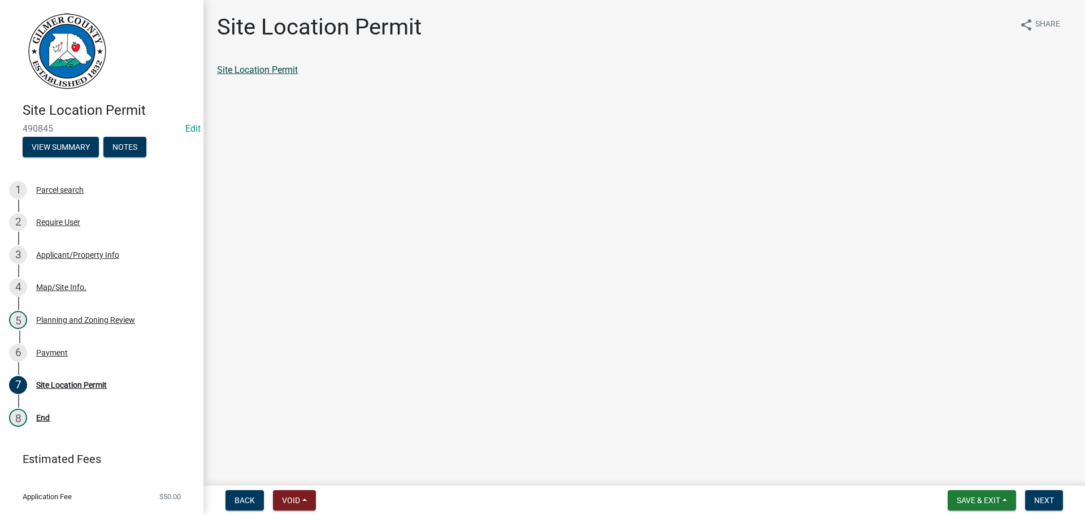
click at [249, 70] on link "Site Location Permit" at bounding box center [257, 69] width 81 height 11
click at [1041, 503] on span "Next" at bounding box center [1044, 500] width 20 height 9
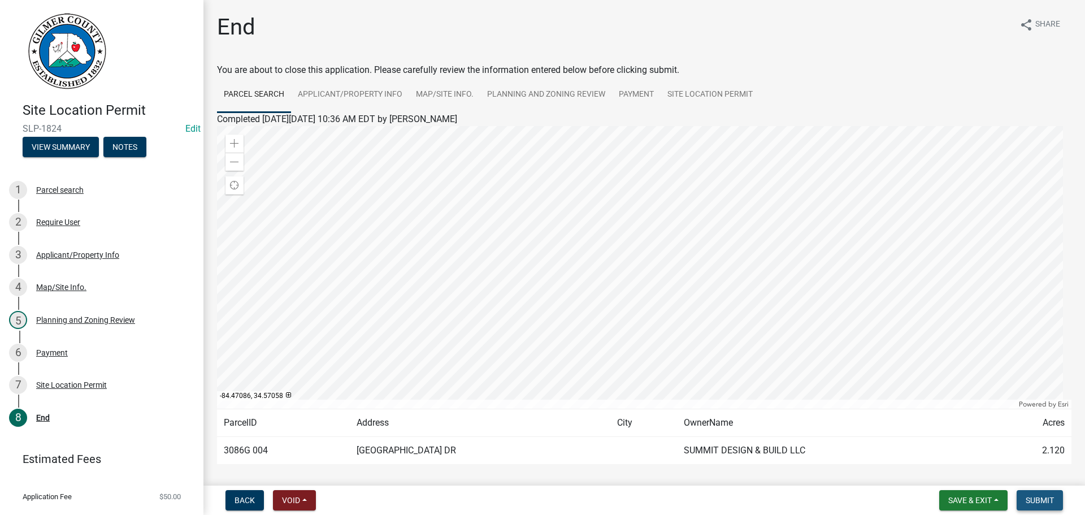
click at [1042, 501] on span "Submit" at bounding box center [1040, 500] width 28 height 9
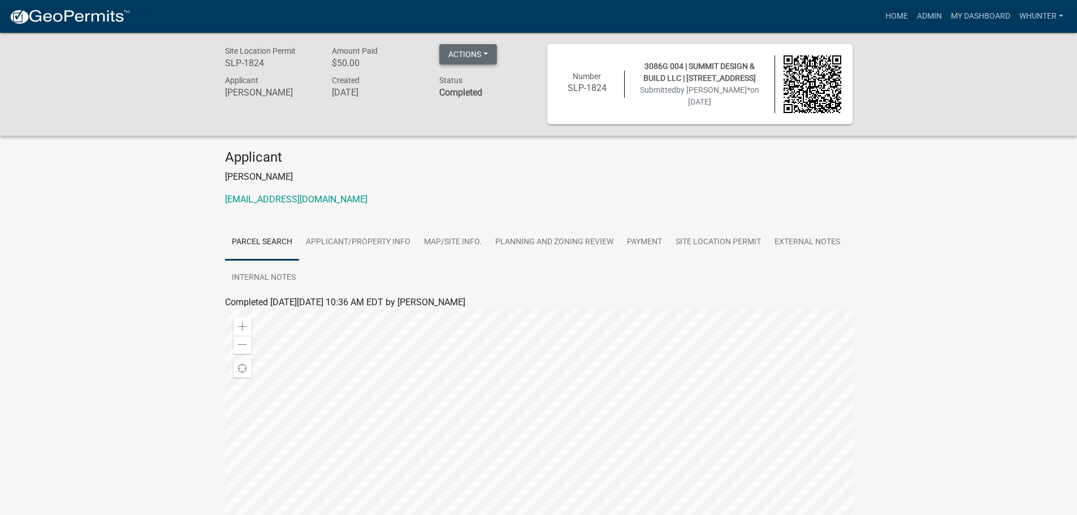
drag, startPoint x: 482, startPoint y: 53, endPoint x: 490, endPoint y: 70, distance: 18.5
click at [482, 53] on button "Actions" at bounding box center [468, 54] width 58 height 20
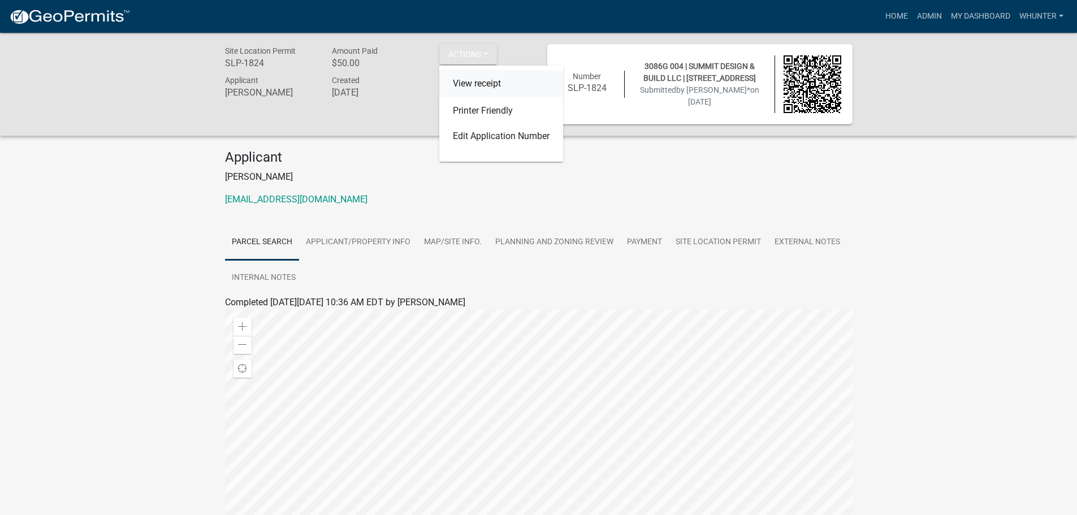
click at [488, 88] on link "View receipt" at bounding box center [501, 83] width 124 height 27
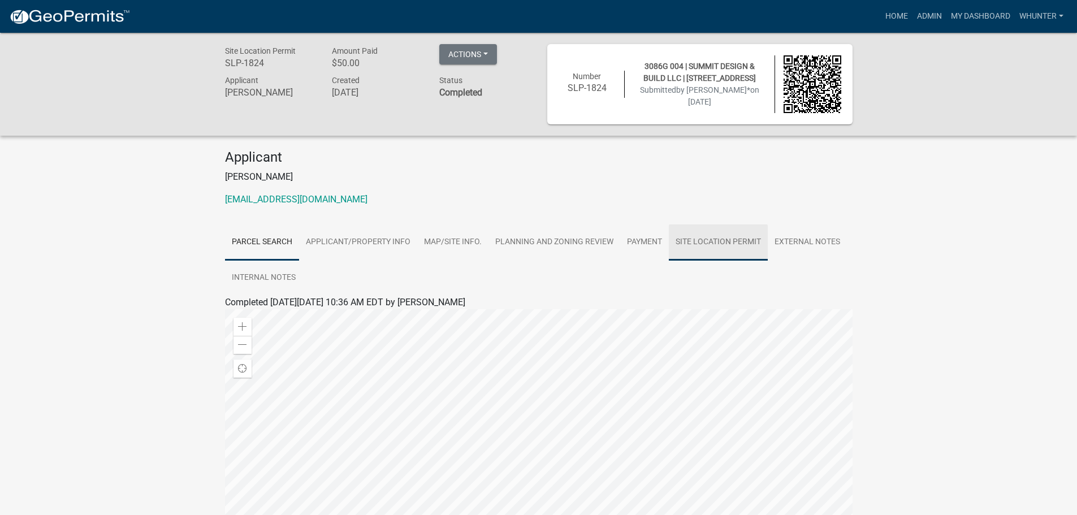
click at [728, 236] on link "Site Location Permit" at bounding box center [718, 242] width 99 height 36
click at [291, 316] on link "Site Location Permit" at bounding box center [265, 315] width 81 height 11
click at [905, 17] on link "Home" at bounding box center [897, 16] width 32 height 21
